Goal: Task Accomplishment & Management: Use online tool/utility

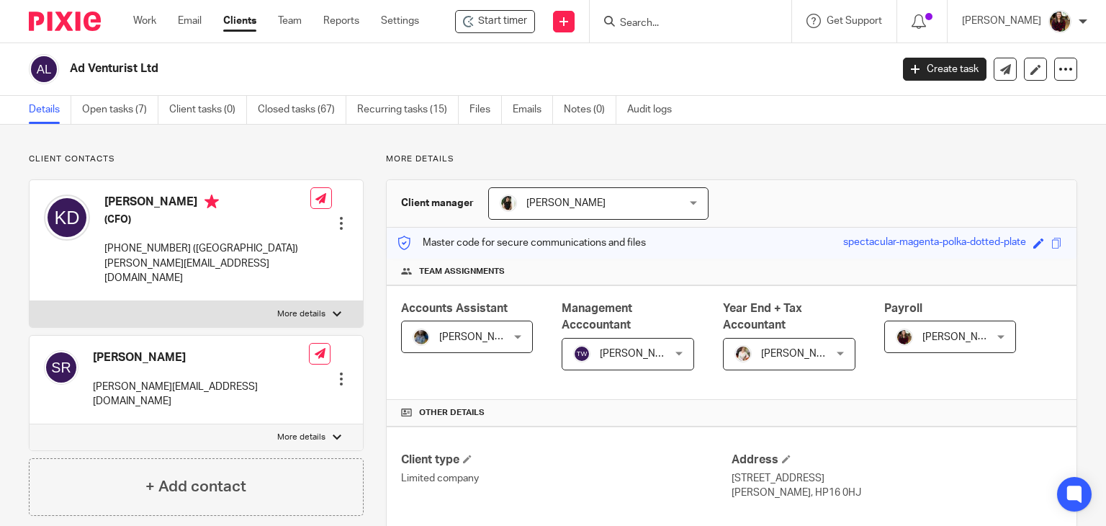
click at [670, 22] on input "Search" at bounding box center [684, 23] width 130 height 13
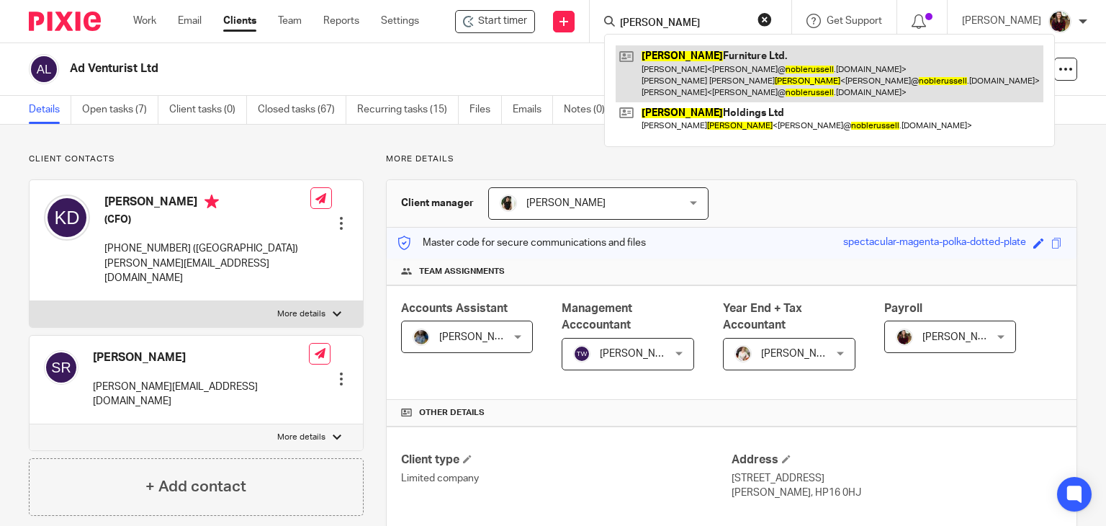
type input "[PERSON_NAME]"
click at [686, 66] on link at bounding box center [830, 73] width 428 height 57
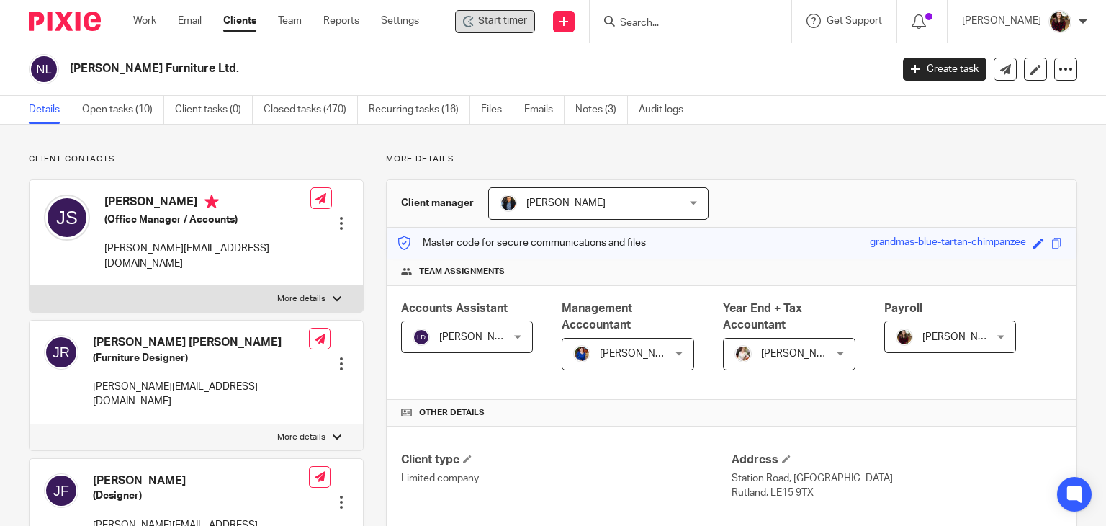
click at [498, 20] on span "Start timer" at bounding box center [502, 21] width 49 height 15
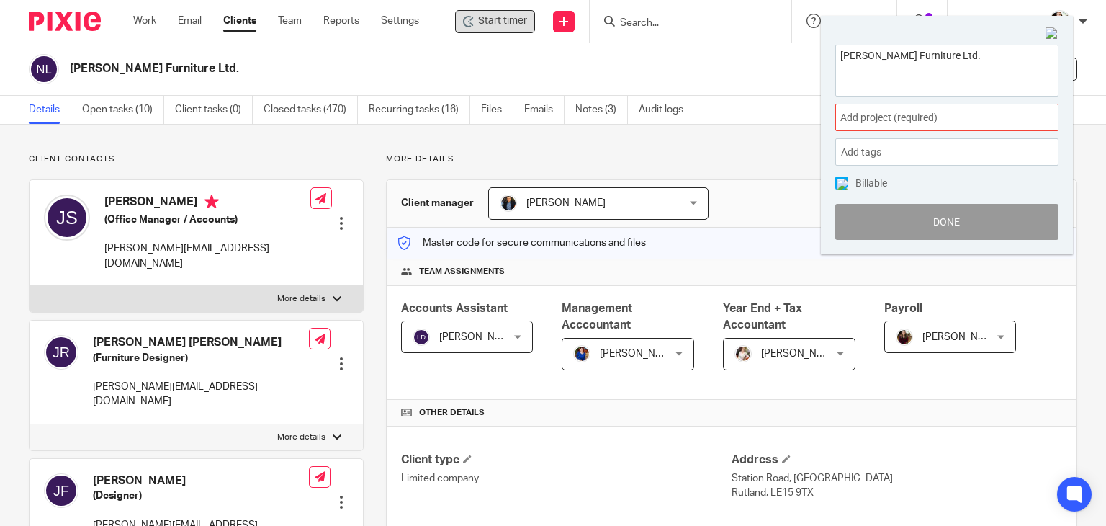
click at [959, 116] on span "Add project (required) :" at bounding box center [930, 117] width 181 height 15
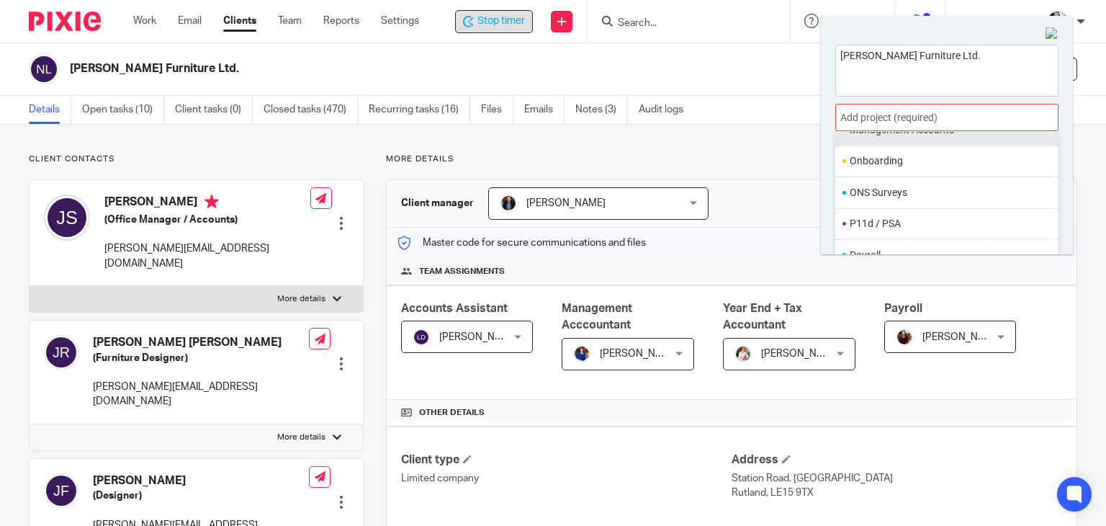
scroll to position [539, 0]
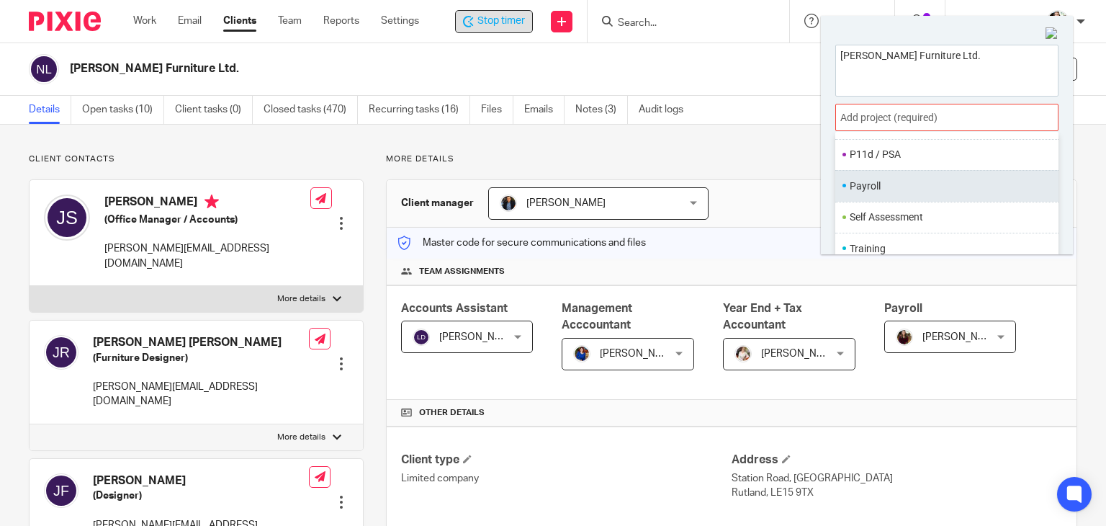
click at [893, 188] on li "Payroll" at bounding box center [944, 186] width 188 height 15
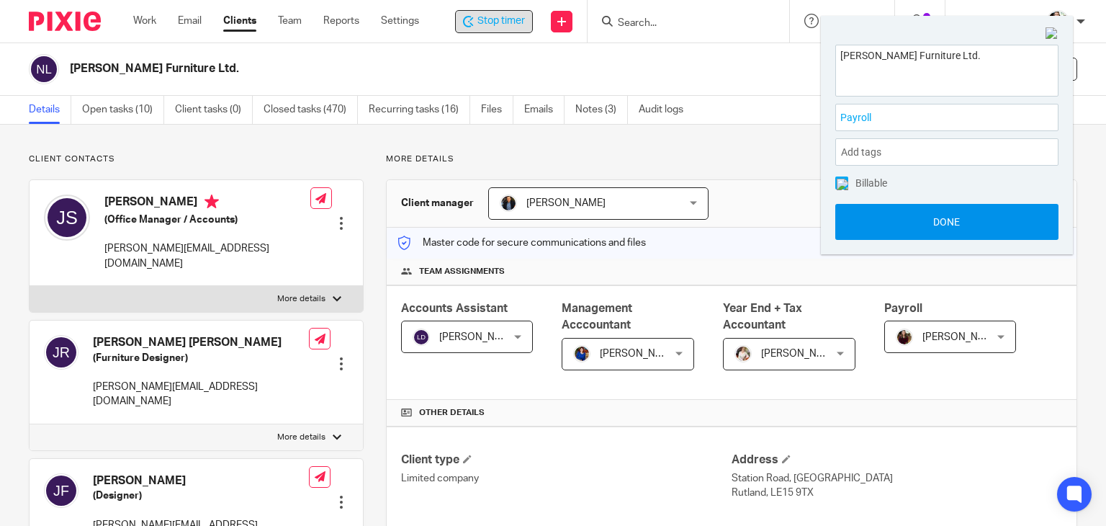
click at [904, 220] on button "Done" at bounding box center [946, 222] width 223 height 36
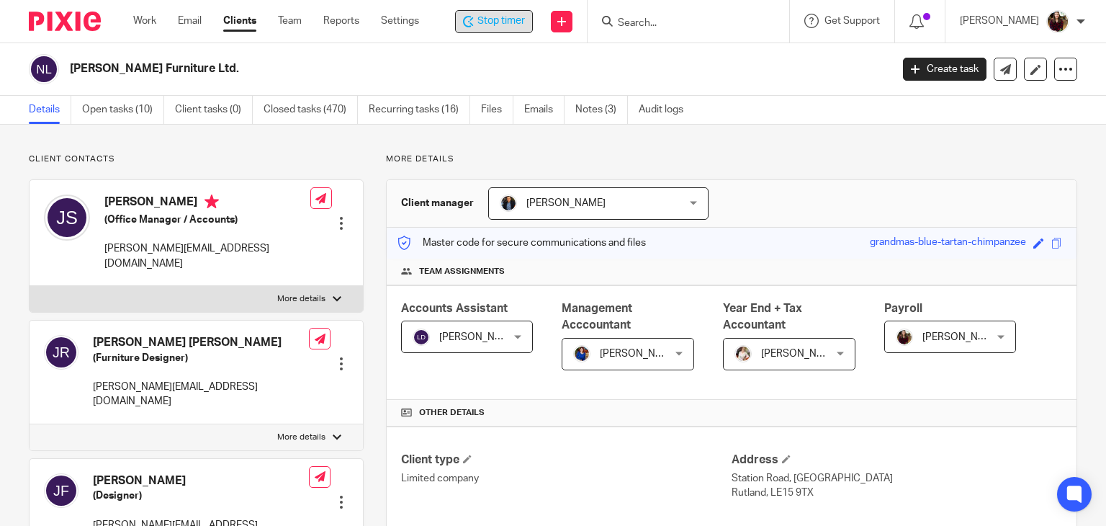
click at [513, 24] on span "Stop timer" at bounding box center [501, 21] width 48 height 15
